Goal: Obtain resource: Download file/media

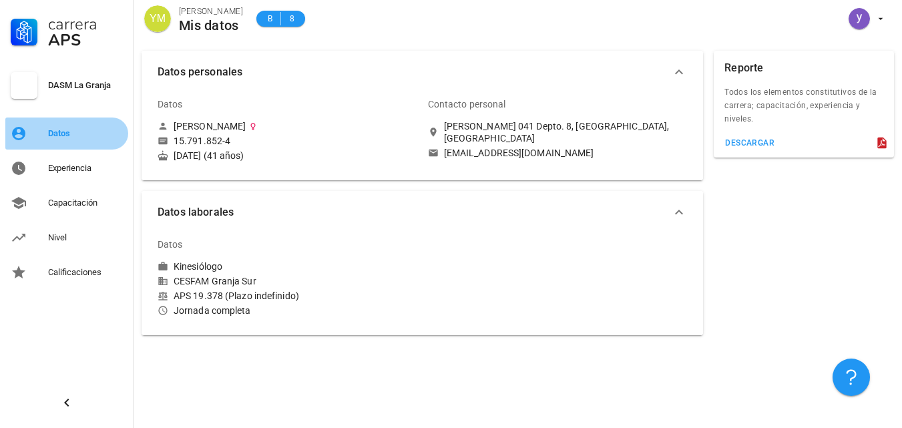
click at [53, 128] on div "Datos" at bounding box center [85, 133] width 75 height 21
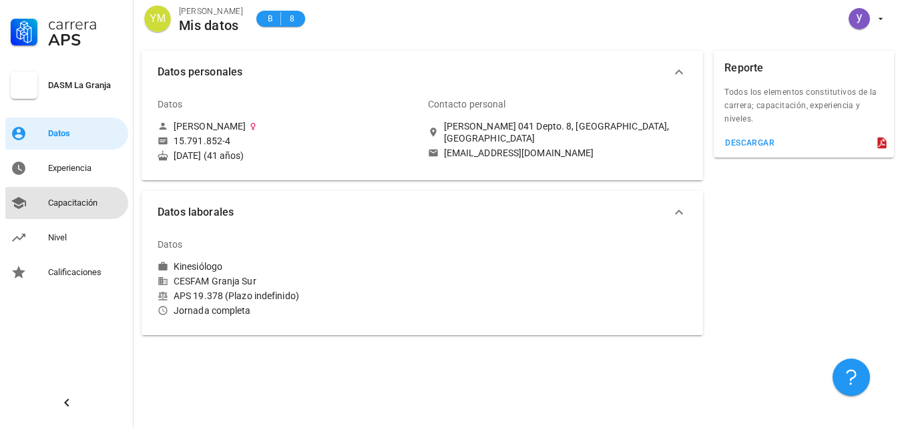
click at [58, 200] on div "Capacitación" at bounding box center [85, 203] width 75 height 11
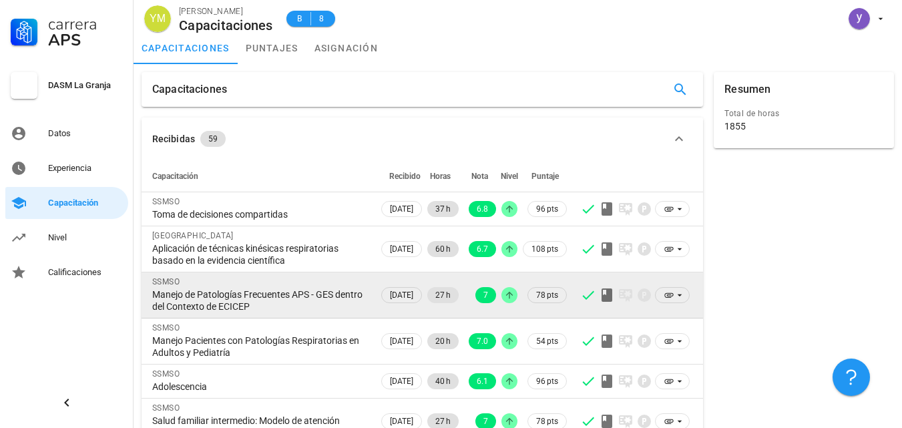
scroll to position [67, 0]
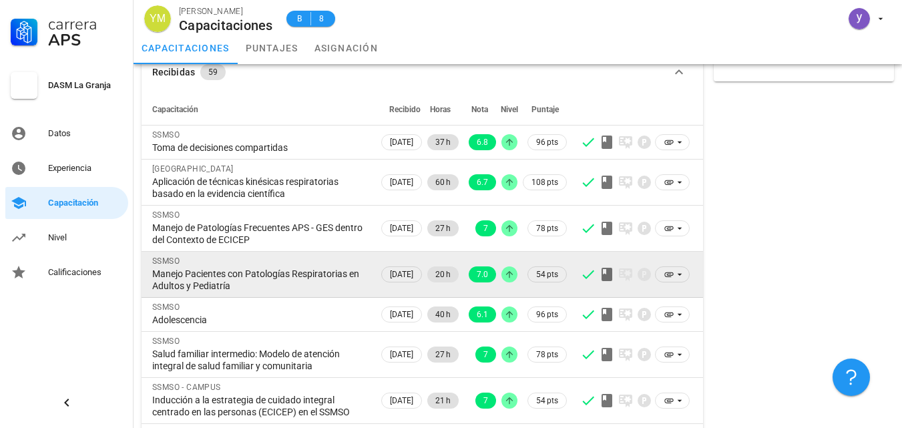
drag, startPoint x: 158, startPoint y: 276, endPoint x: 300, endPoint y: 303, distance: 144.2
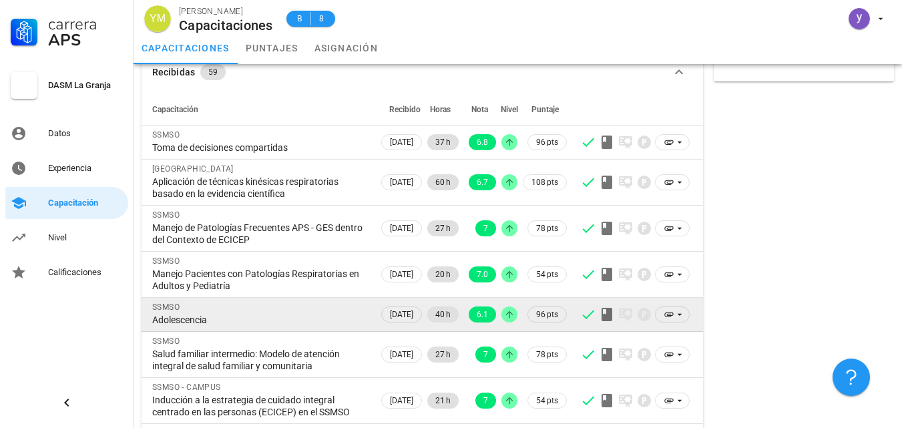
click at [319, 288] on div "Manejo Pacientes con Patologías Respiratorias en Adultos y Pediatría" at bounding box center [260, 280] width 216 height 24
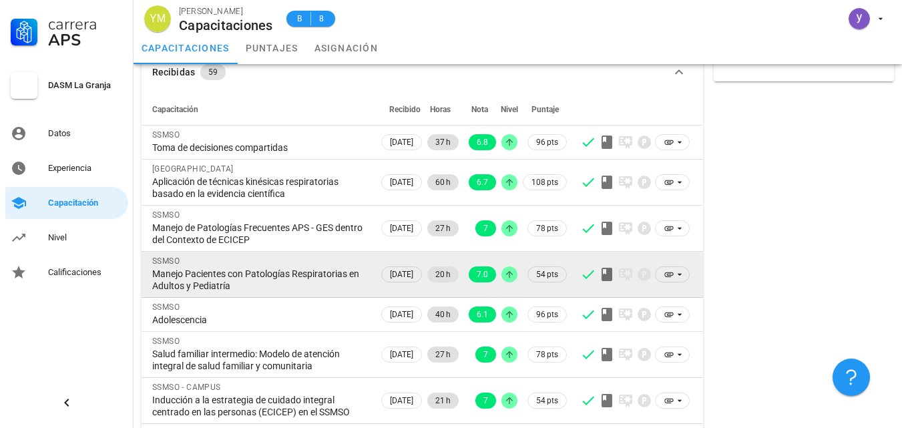
click at [297, 282] on div "Manejo Pacientes con Patologías Respiratorias en Adultos y Pediatría" at bounding box center [260, 280] width 216 height 24
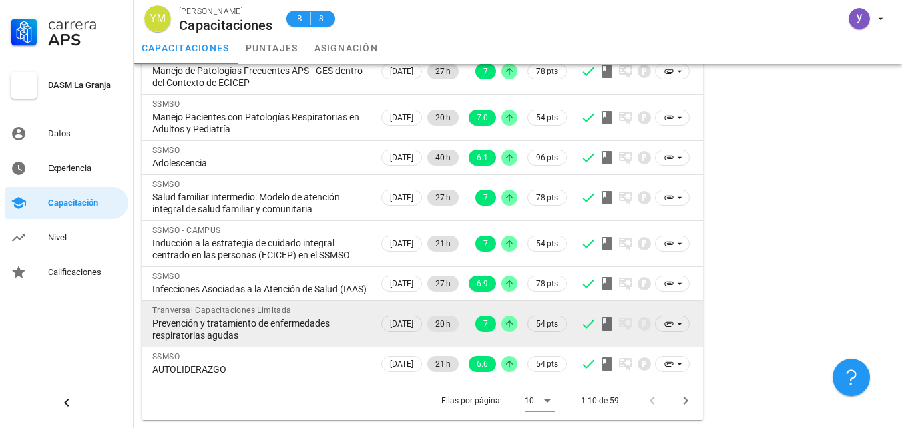
scroll to position [248, 0]
click at [670, 327] on icon at bounding box center [669, 324] width 9 height 5
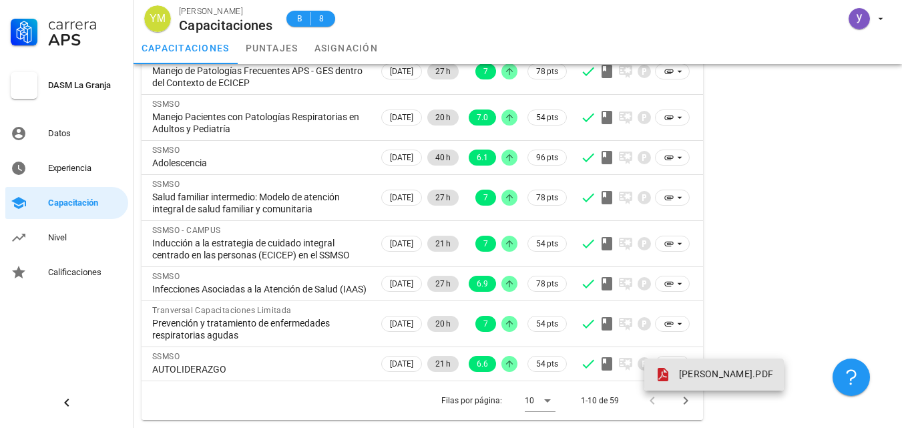
click at [720, 369] on span "[PERSON_NAME].PDF" at bounding box center [726, 374] width 94 height 11
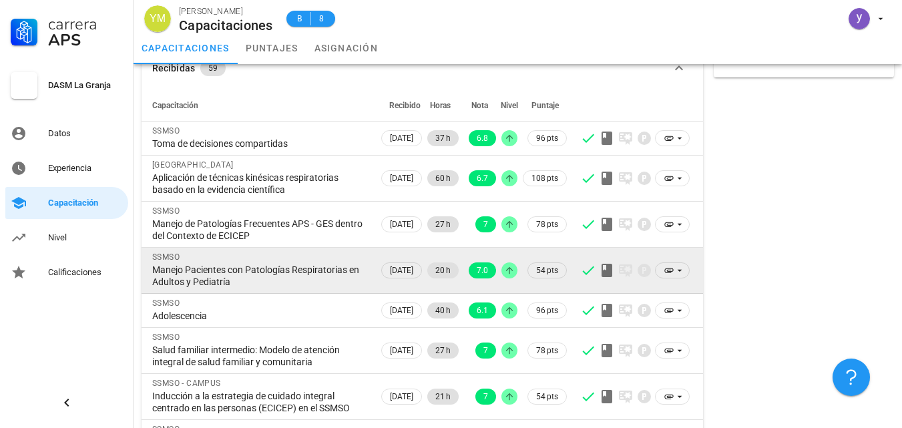
scroll to position [47, 0]
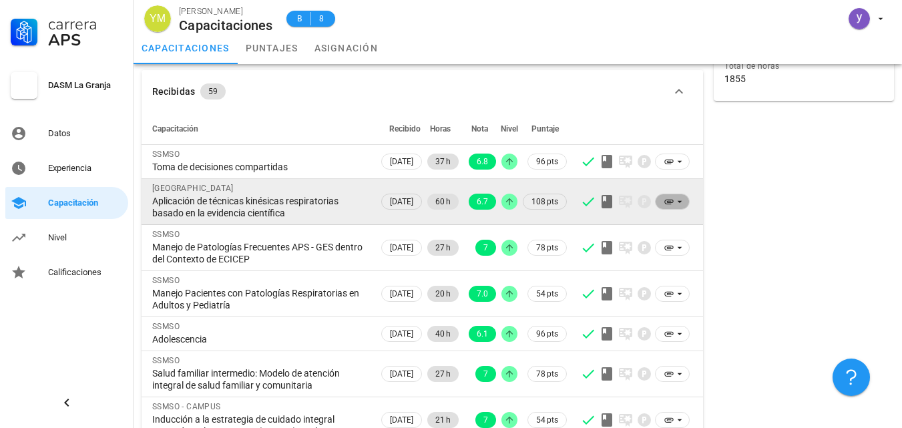
click at [667, 201] on icon at bounding box center [669, 201] width 11 height 11
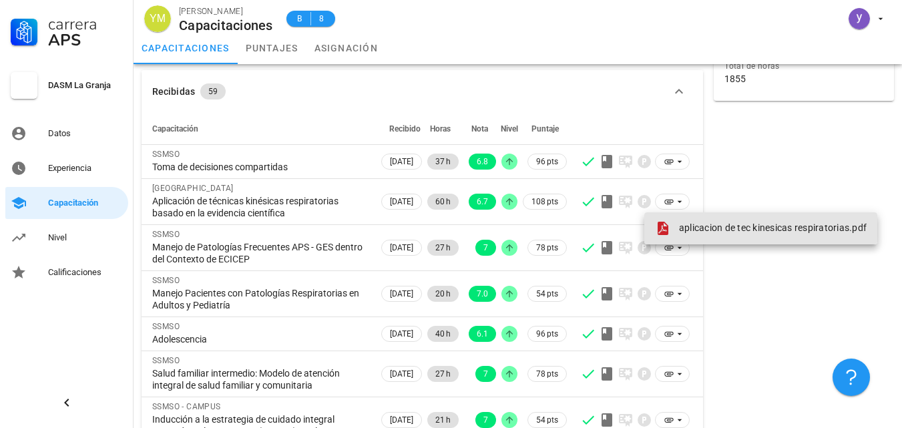
click at [696, 230] on span "aplicacion de tec kinesicas respiratorias.pdf" at bounding box center [773, 227] width 188 height 11
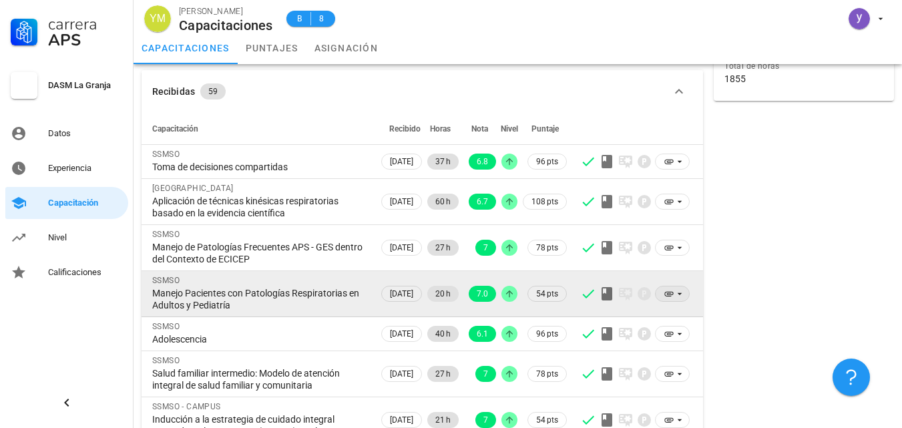
click at [672, 291] on icon at bounding box center [669, 293] width 11 height 11
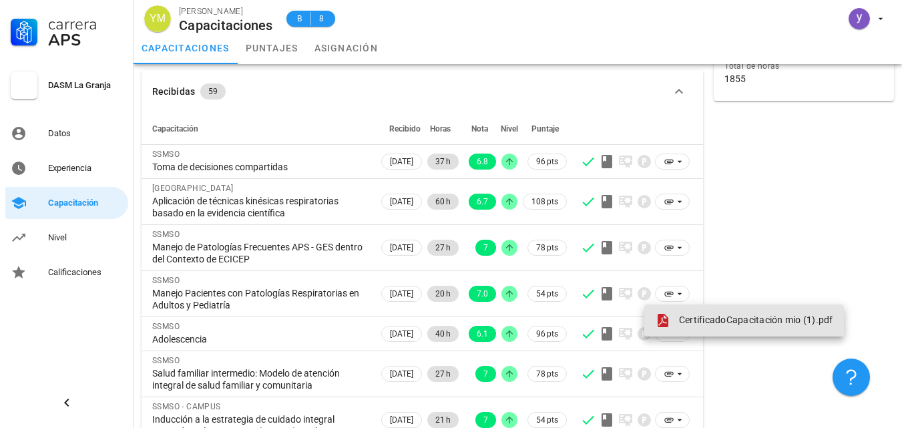
click at [701, 317] on span "CertificadoCapacitación mio (1).pdf" at bounding box center [756, 320] width 154 height 11
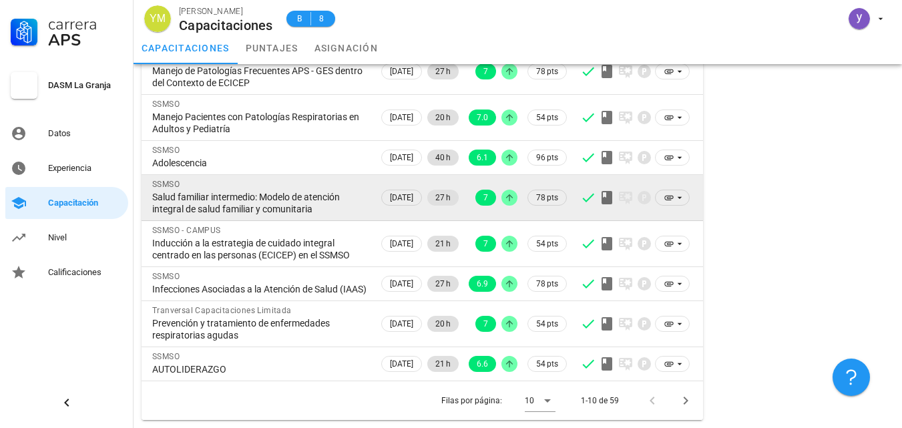
scroll to position [248, 0]
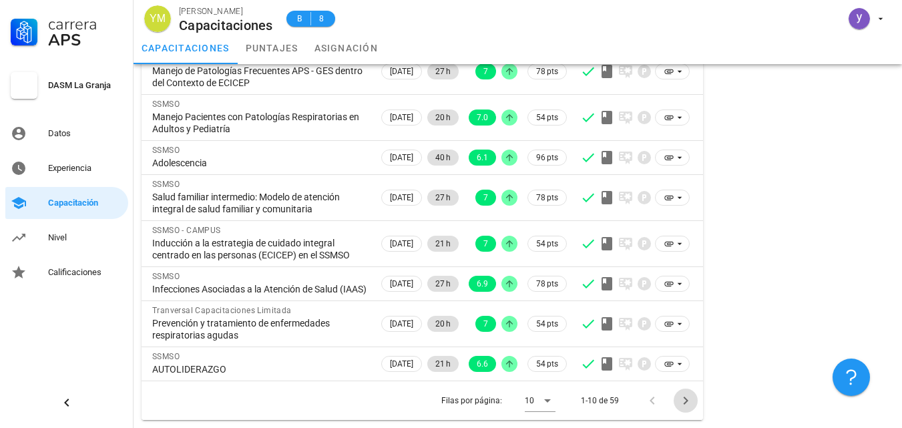
click at [687, 399] on icon "Página siguiente" at bounding box center [686, 401] width 16 height 16
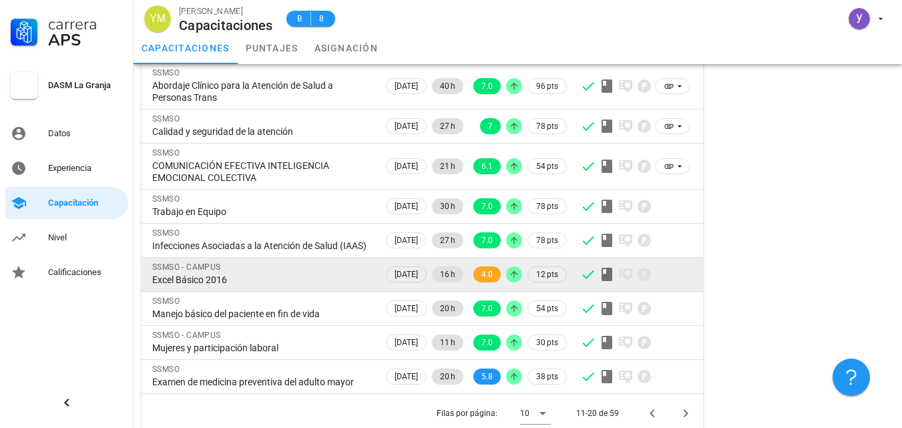
scroll to position [224, 0]
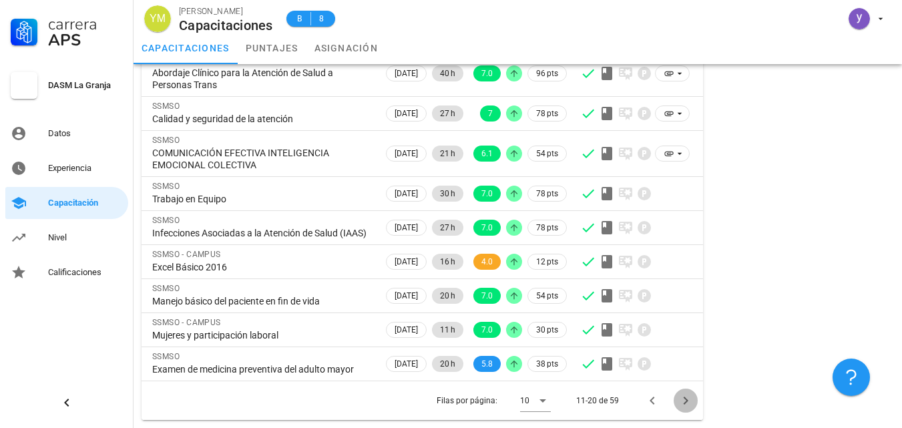
click at [683, 401] on icon "Página siguiente" at bounding box center [686, 401] width 16 height 16
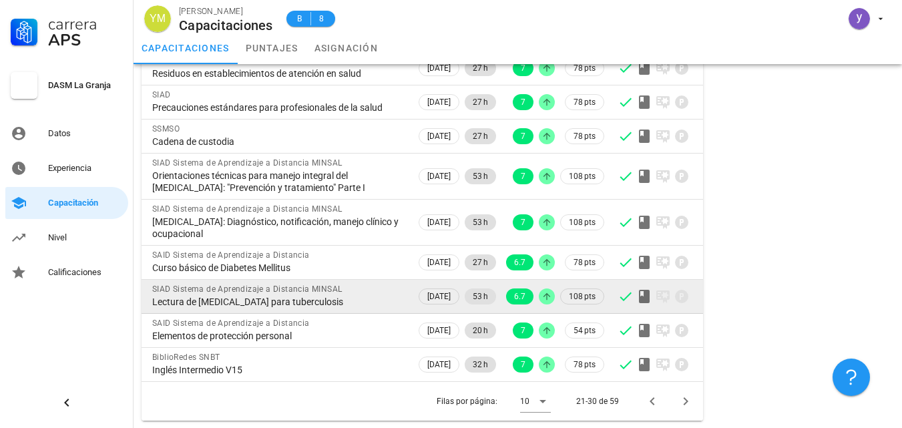
scroll to position [176, 0]
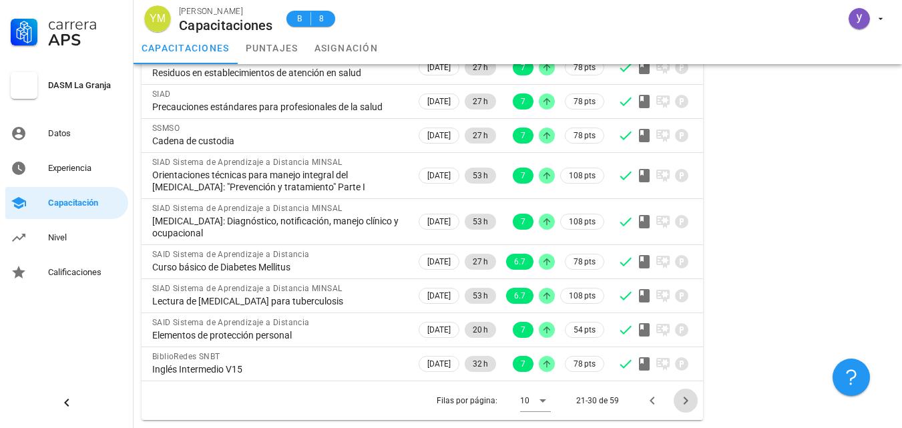
click at [683, 397] on icon "Página siguiente" at bounding box center [686, 401] width 16 height 16
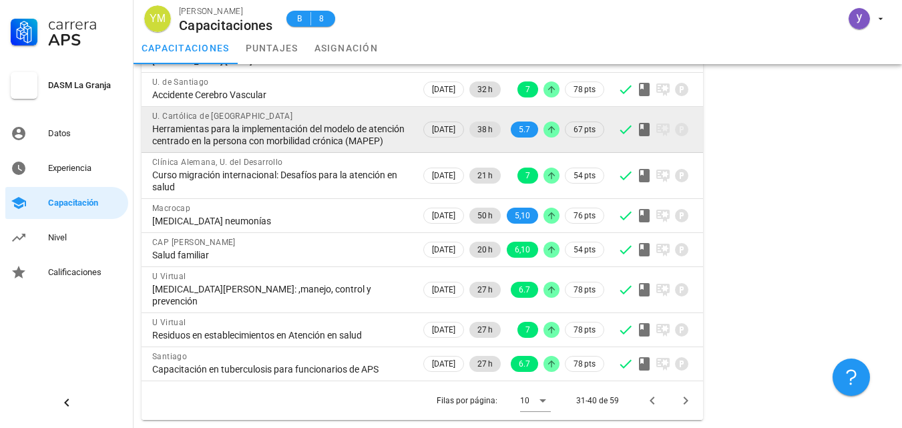
scroll to position [0, 0]
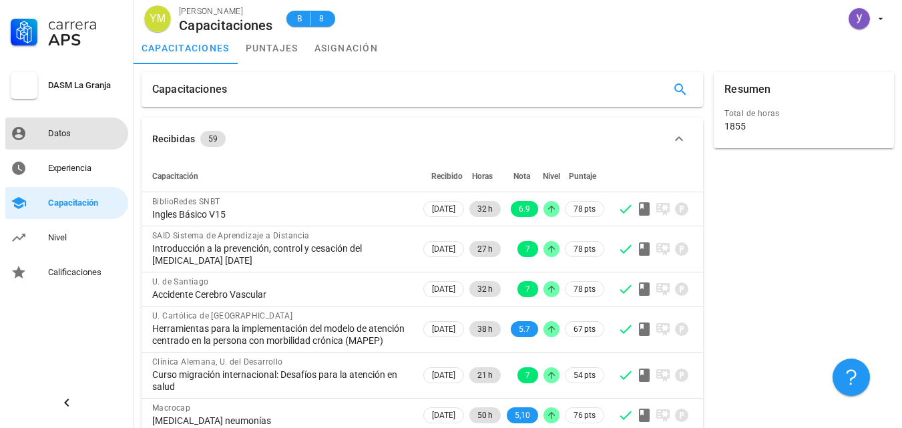
click at [60, 140] on div "Datos" at bounding box center [85, 133] width 75 height 21
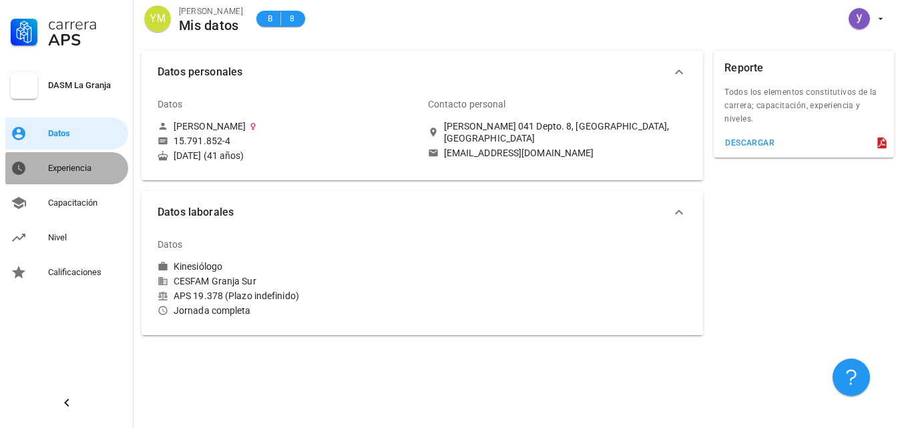
click at [80, 166] on div "Experiencia" at bounding box center [85, 168] width 75 height 11
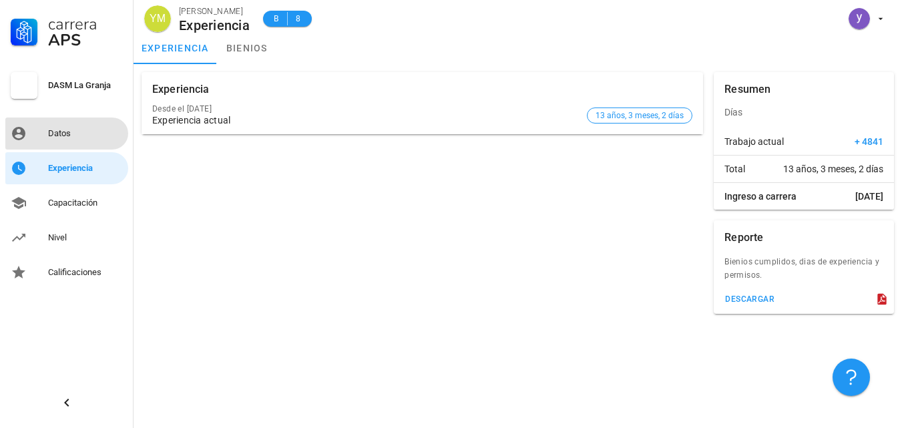
click at [60, 134] on div "Datos" at bounding box center [85, 133] width 75 height 11
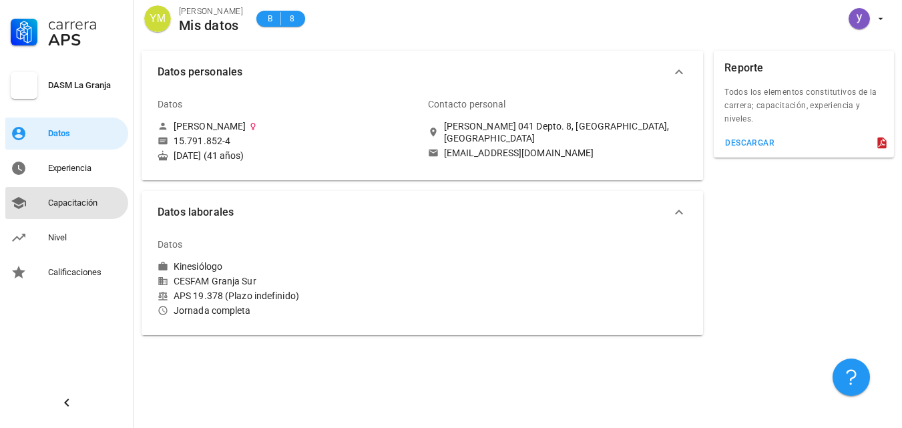
click at [74, 194] on div "Capacitación" at bounding box center [85, 202] width 75 height 21
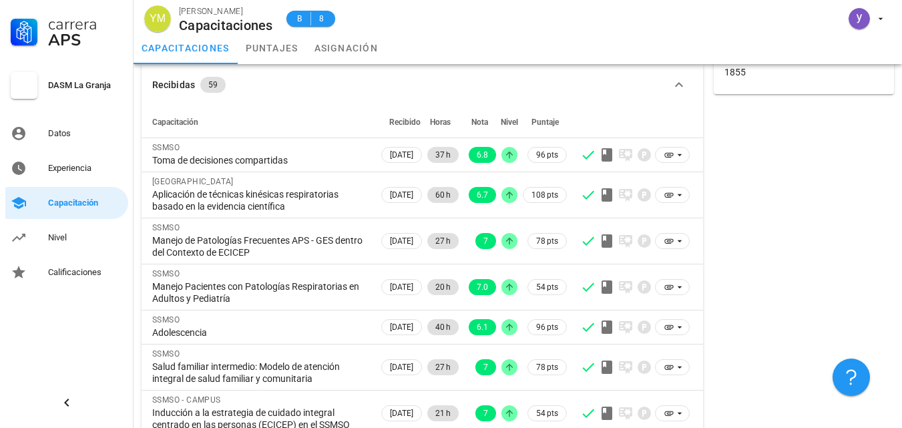
scroll to position [47, 0]
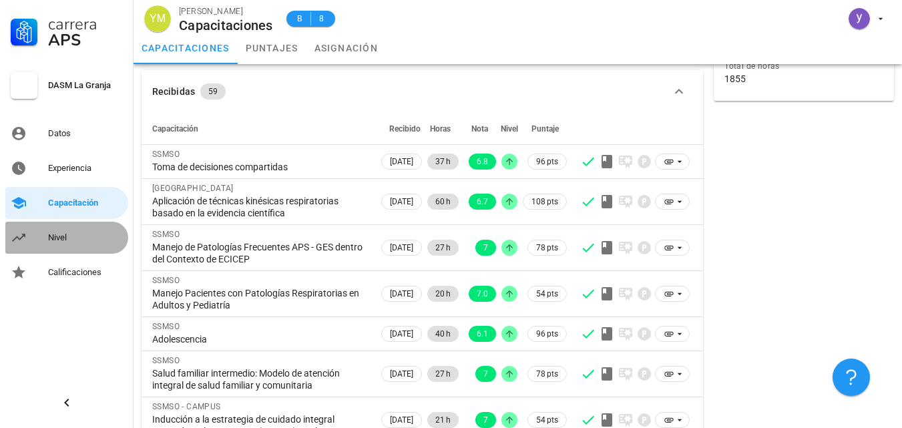
click at [59, 238] on div "Nivel" at bounding box center [85, 237] width 75 height 11
